Goal: Share content: Share content

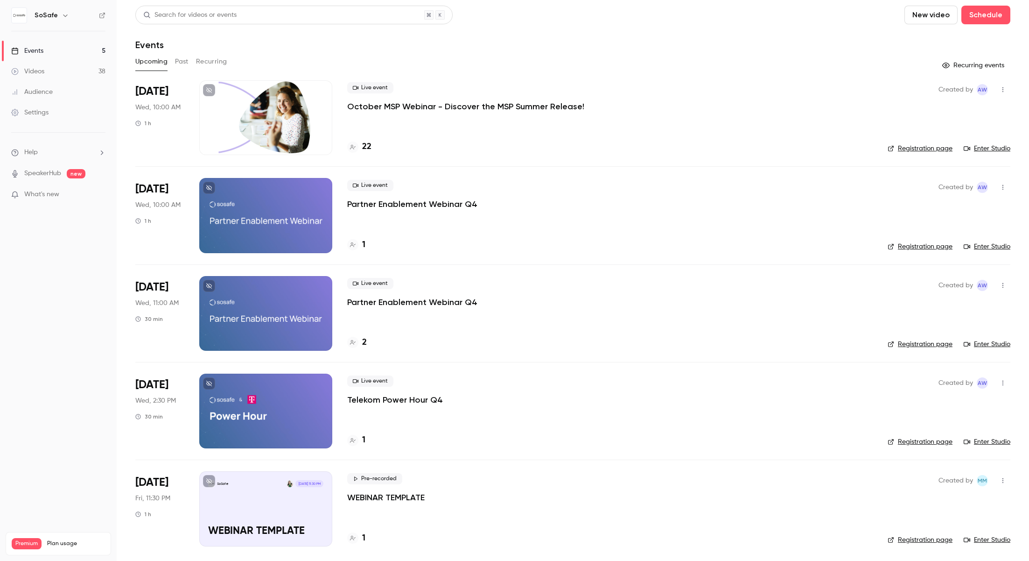
click at [392, 112] on p "October MSP Webinar - Discover the MSP Summer Release!" at bounding box center [465, 106] width 237 height 11
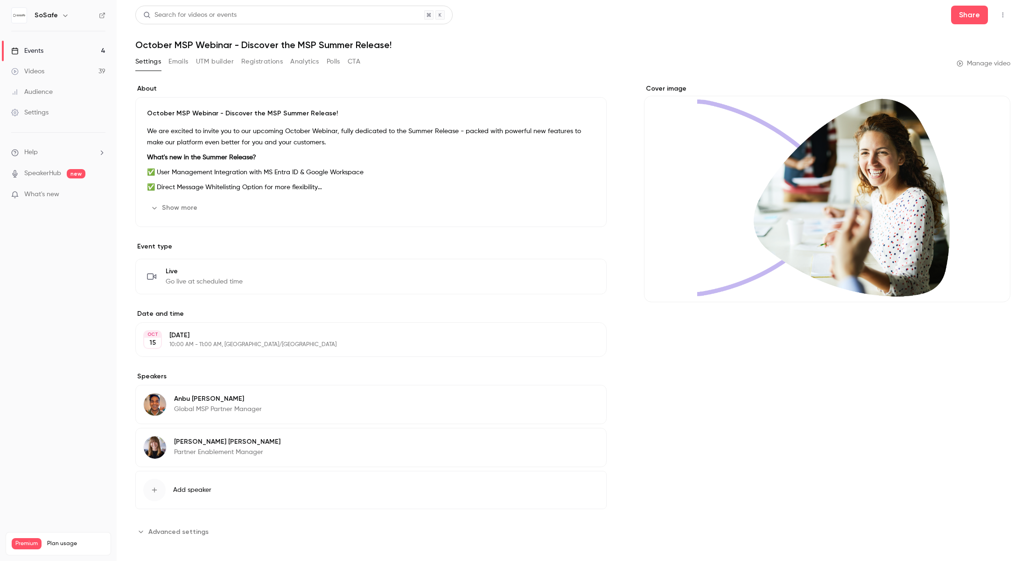
click at [180, 63] on button "Emails" at bounding box center [179, 61] width 20 height 15
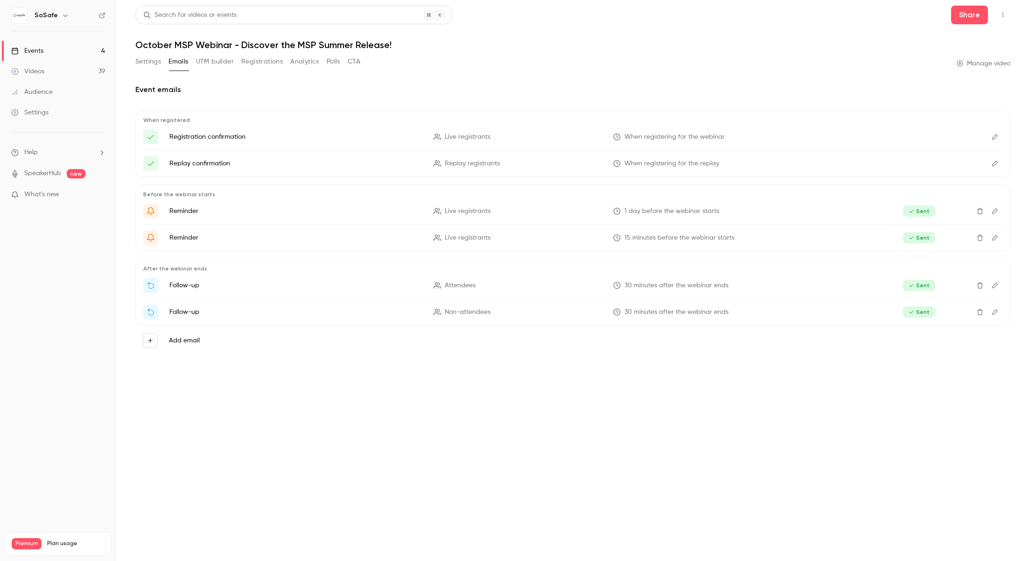
click at [202, 63] on button "UTM builder" at bounding box center [215, 61] width 38 height 15
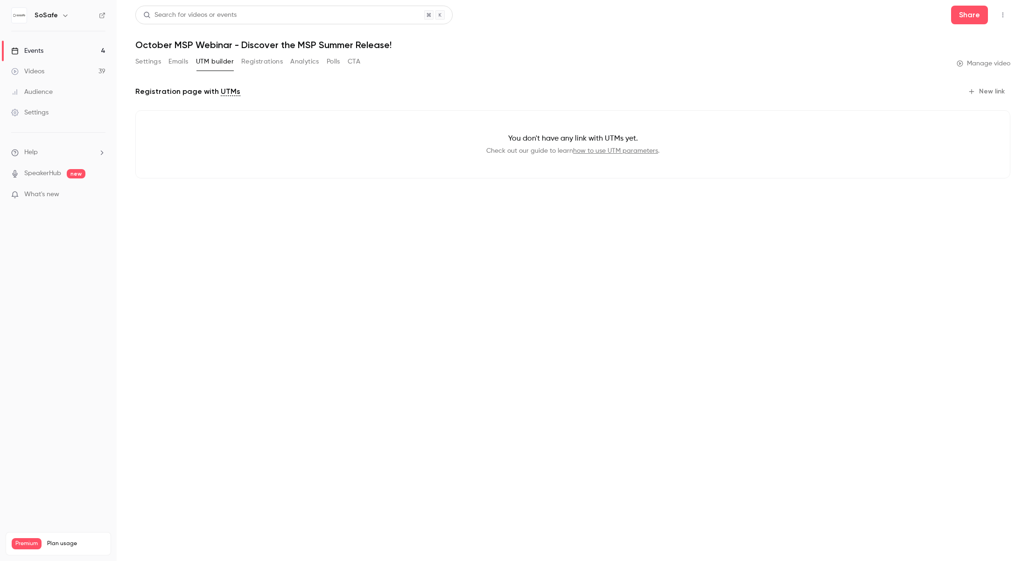
click at [315, 63] on button "Analytics" at bounding box center [304, 61] width 29 height 15
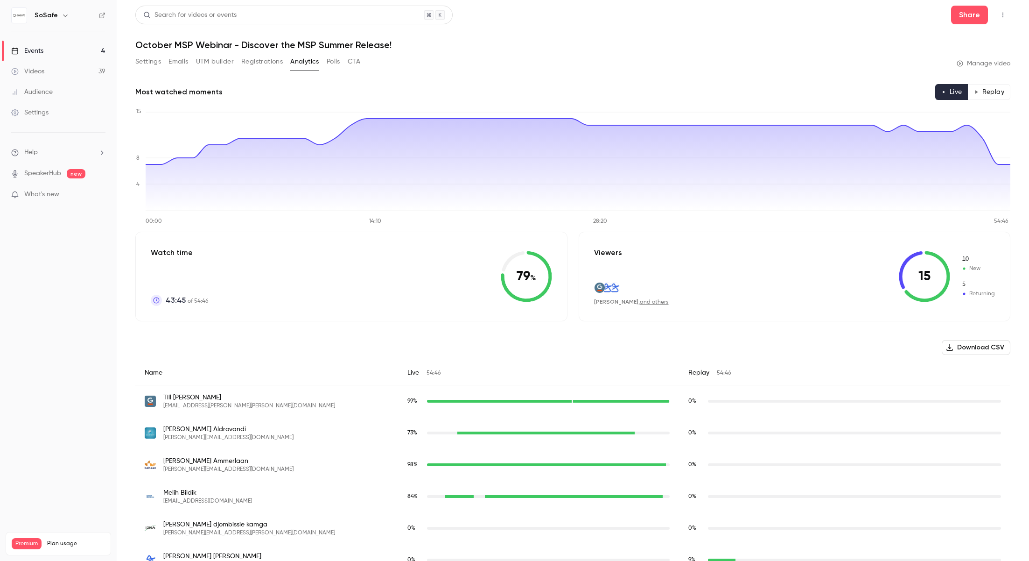
click at [271, 64] on button "Registrations" at bounding box center [262, 61] width 42 height 15
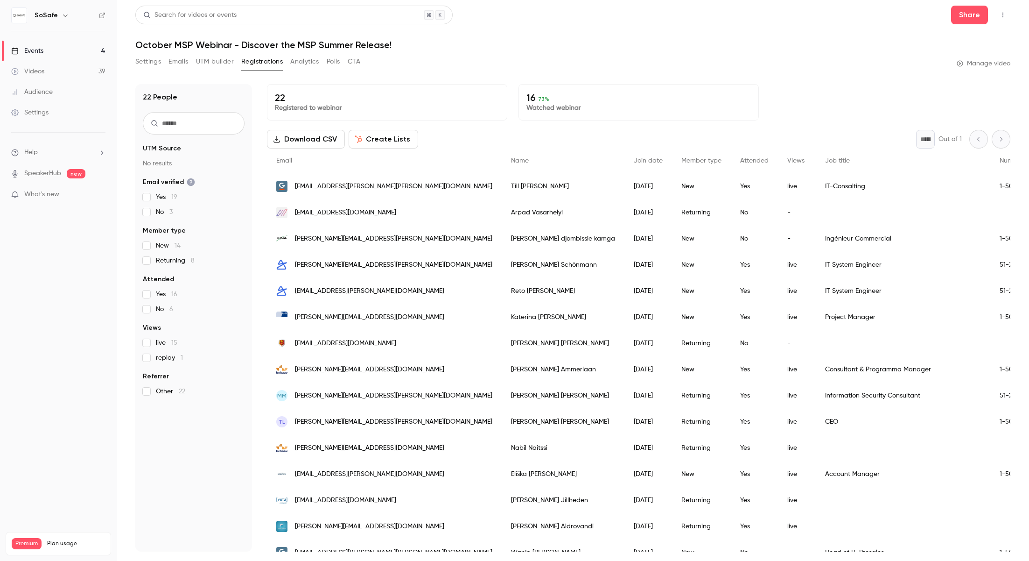
click at [989, 68] on link "Manage video" at bounding box center [984, 63] width 54 height 9
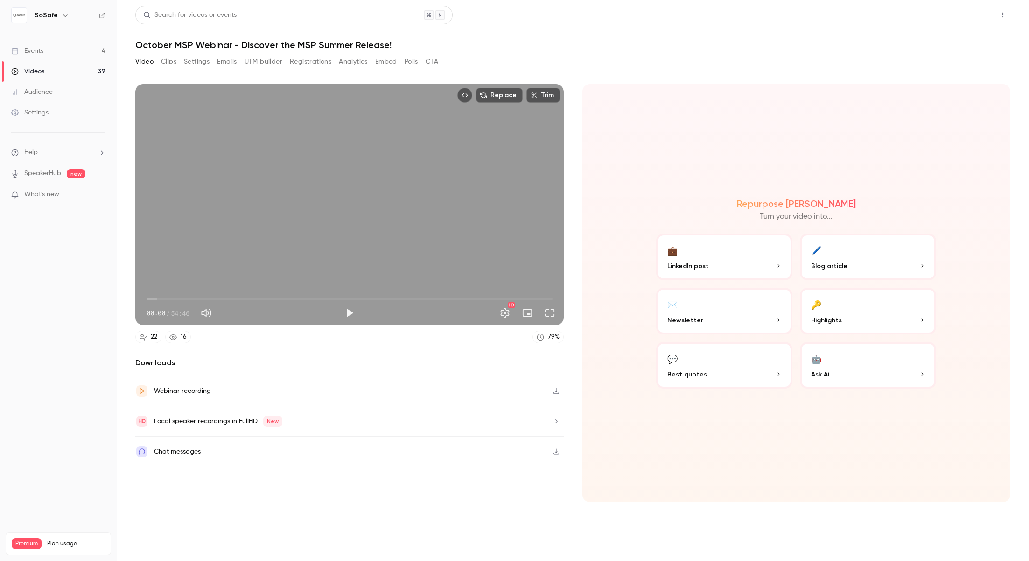
click at [961, 16] on button "Share" at bounding box center [969, 15] width 37 height 19
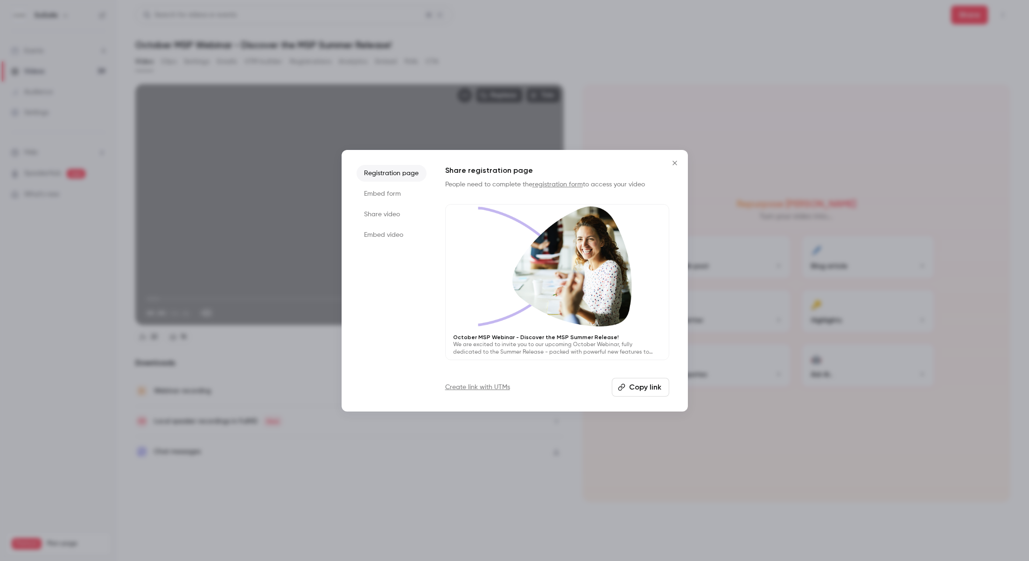
click at [387, 233] on li "Embed video" at bounding box center [392, 234] width 70 height 17
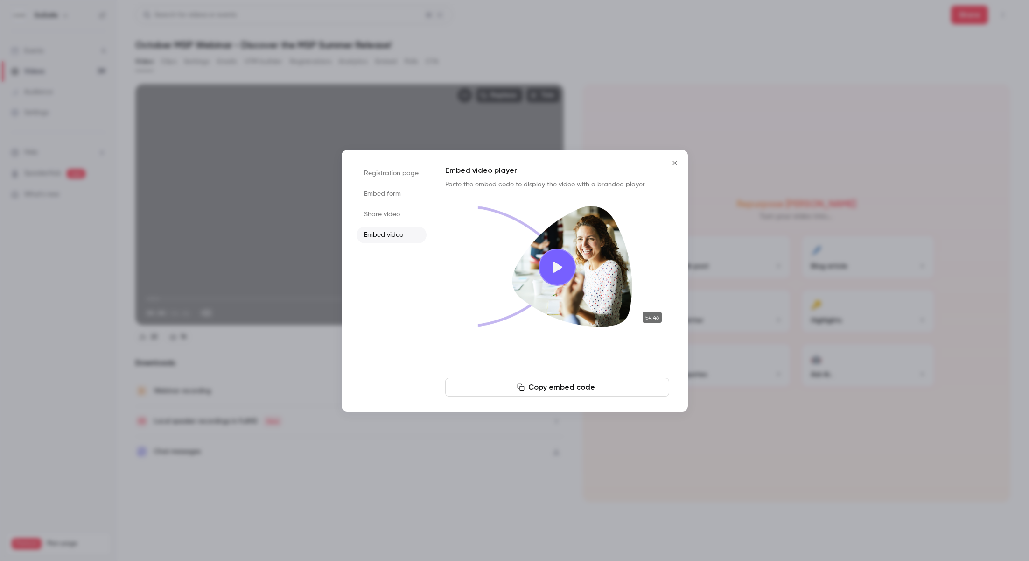
click at [385, 218] on li "Share video" at bounding box center [392, 214] width 70 height 17
click at [557, 393] on button "Copy link" at bounding box center [557, 387] width 224 height 19
click at [678, 164] on icon "Close" at bounding box center [674, 162] width 11 height 7
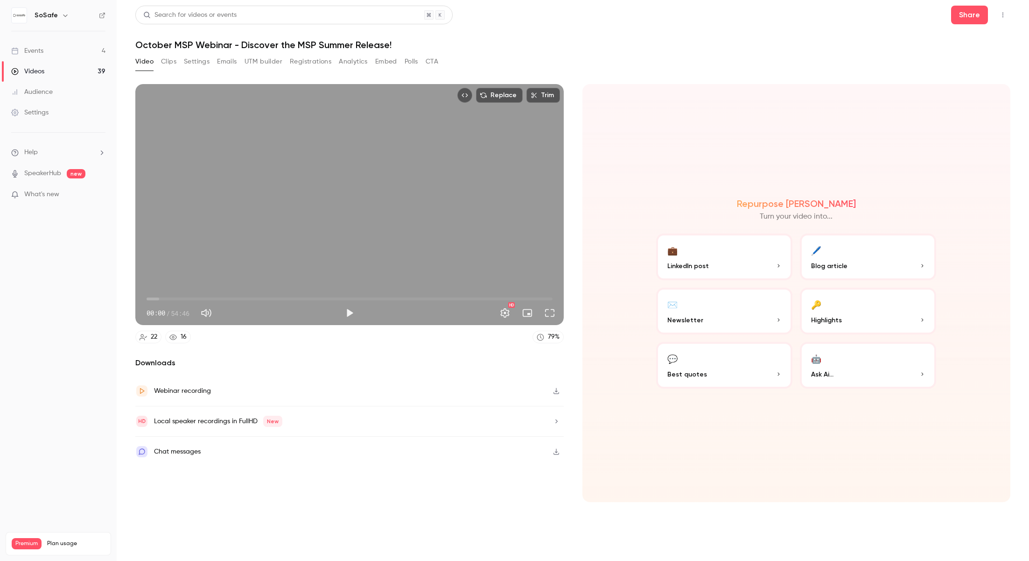
click at [344, 58] on button "Analytics" at bounding box center [353, 61] width 29 height 15
